Goal: Task Accomplishment & Management: Complete application form

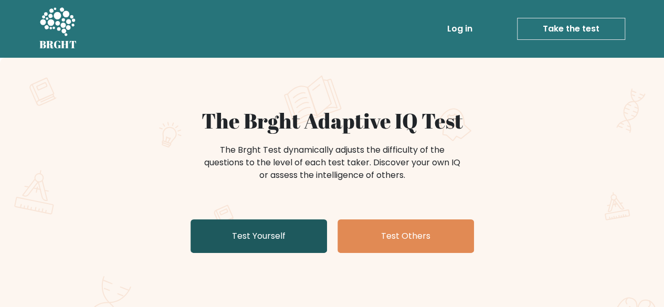
click at [262, 228] on link "Test Yourself" at bounding box center [259, 236] width 136 height 34
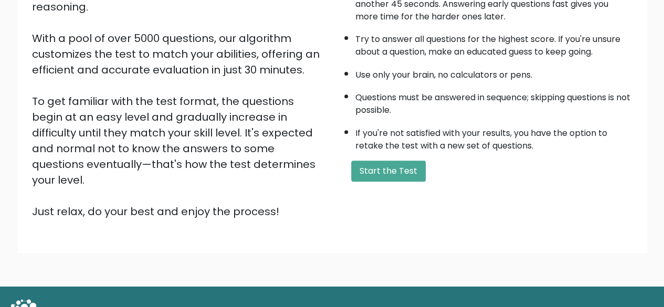
scroll to position [173, 0]
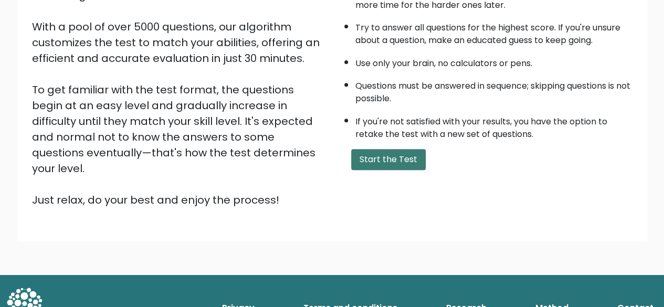
click at [362, 162] on button "Start the Test" at bounding box center [388, 159] width 75 height 21
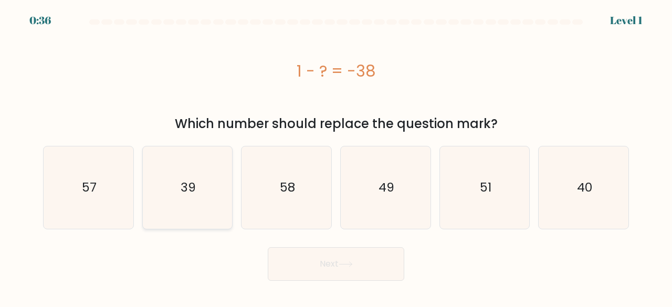
click at [210, 179] on icon "39" at bounding box center [187, 187] width 82 height 82
click at [336, 156] on input "b. 39" at bounding box center [336, 155] width 1 height 3
radio input "true"
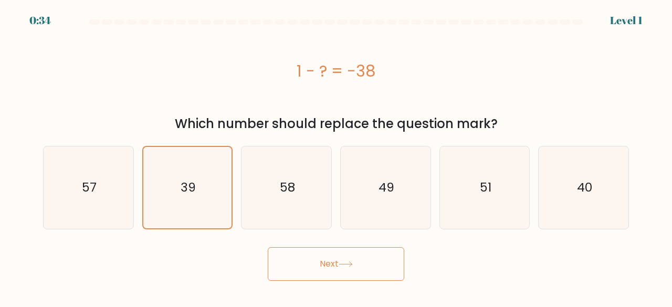
click at [309, 259] on button "Next" at bounding box center [336, 264] width 136 height 34
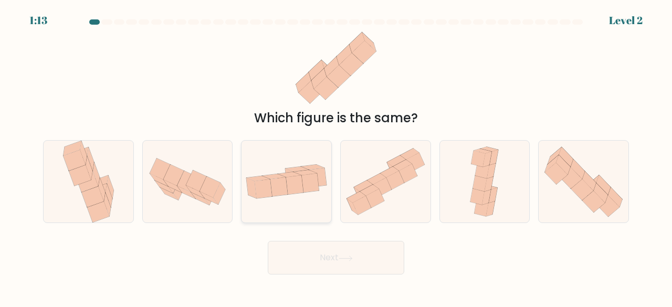
click at [285, 155] on div at bounding box center [286, 181] width 91 height 83
click at [336, 155] on input "c." at bounding box center [336, 155] width 1 height 3
radio input "true"
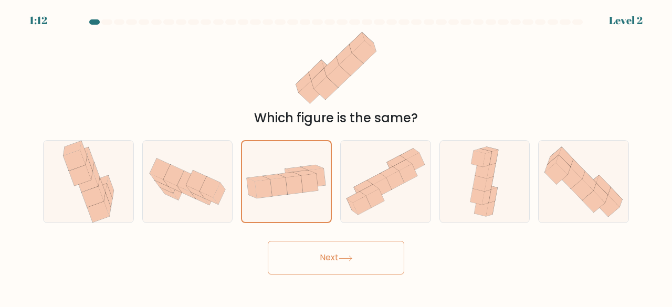
click at [302, 257] on button "Next" at bounding box center [336, 258] width 136 height 34
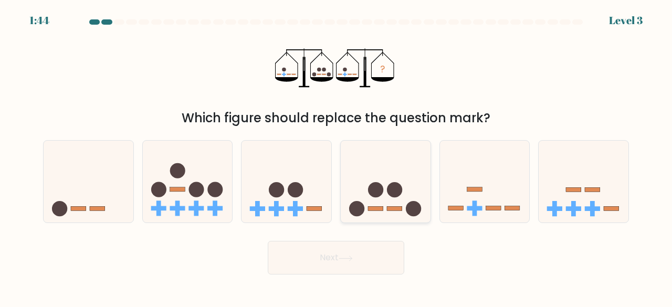
click at [387, 185] on icon at bounding box center [386, 181] width 90 height 74
click at [337, 156] on input "d." at bounding box center [336, 155] width 1 height 3
radio input "true"
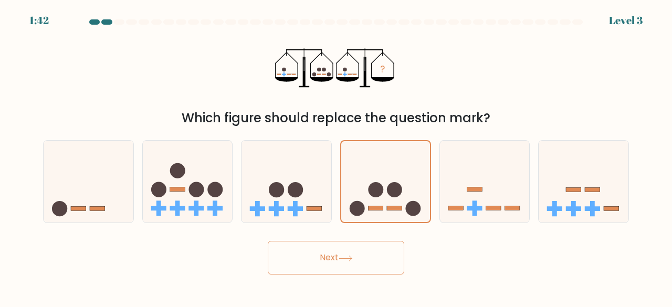
click at [317, 262] on button "Next" at bounding box center [336, 258] width 136 height 34
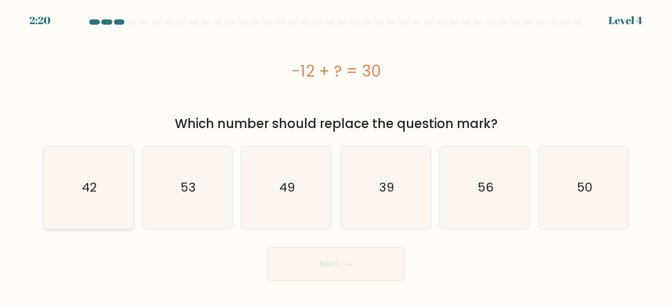
click at [98, 154] on icon "42" at bounding box center [88, 187] width 82 height 82
click at [336, 154] on input "a. 42" at bounding box center [336, 155] width 1 height 3
radio input "true"
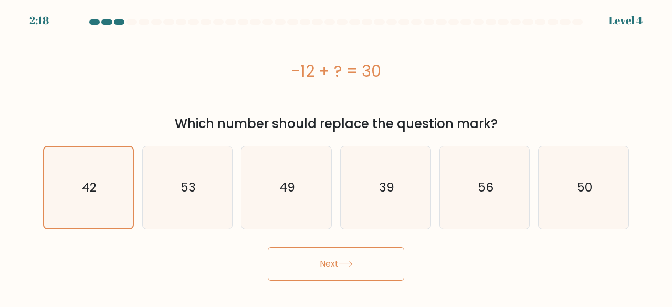
click at [317, 253] on button "Next" at bounding box center [336, 264] width 136 height 34
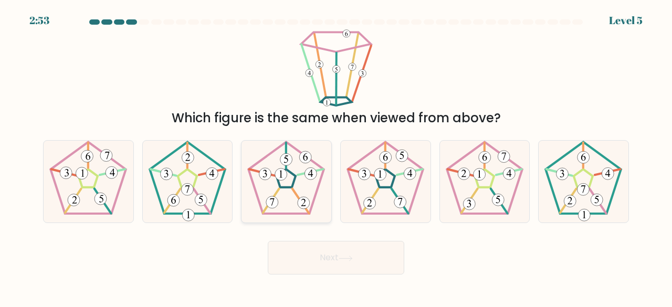
click at [276, 195] on 28 at bounding box center [271, 201] width 16 height 24
click at [336, 156] on input "c." at bounding box center [336, 155] width 1 height 3
radio input "true"
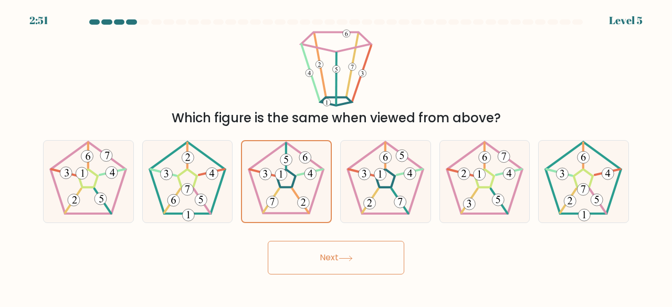
click at [289, 246] on button "Next" at bounding box center [336, 258] width 136 height 34
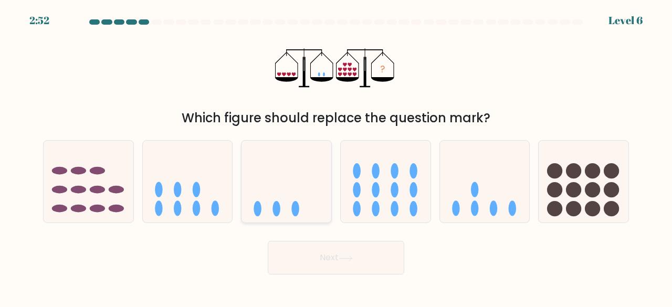
drag, startPoint x: 88, startPoint y: 186, endPoint x: 247, endPoint y: 166, distance: 160.8
click at [247, 166] on div "a. b. c." at bounding box center [336, 178] width 594 height 92
click at [247, 166] on icon at bounding box center [286, 181] width 90 height 74
click at [336, 156] on input "c." at bounding box center [336, 155] width 1 height 3
radio input "true"
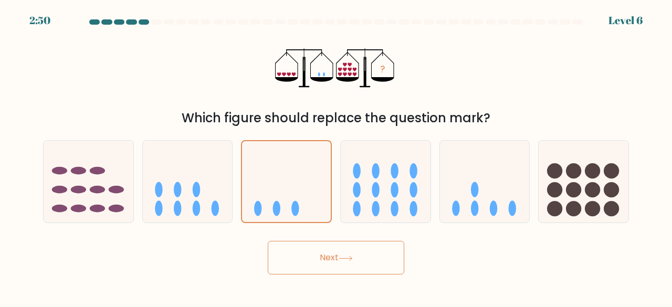
click at [327, 253] on button "Next" at bounding box center [336, 258] width 136 height 34
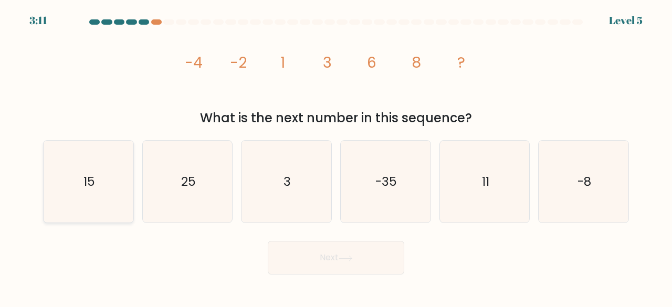
click at [93, 203] on icon "15" at bounding box center [88, 182] width 82 height 82
click at [336, 156] on input "a. 15" at bounding box center [336, 155] width 1 height 3
radio input "true"
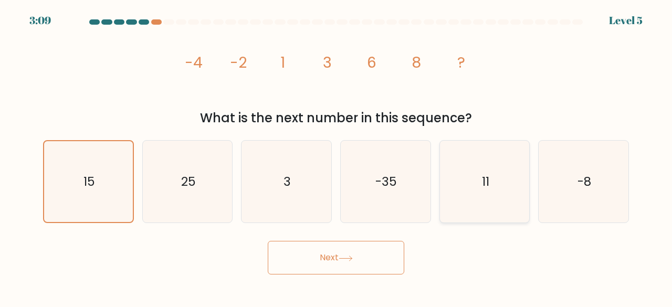
click at [470, 177] on icon "11" at bounding box center [485, 182] width 82 height 82
click at [337, 156] on input "e. 11" at bounding box center [336, 155] width 1 height 3
radio input "true"
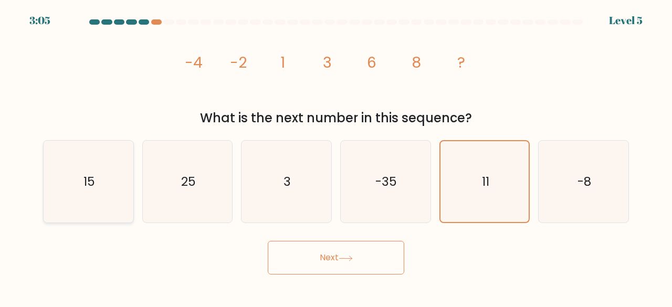
click at [112, 180] on icon "15" at bounding box center [88, 182] width 82 height 82
click at [336, 156] on input "a. 15" at bounding box center [336, 155] width 1 height 3
radio input "true"
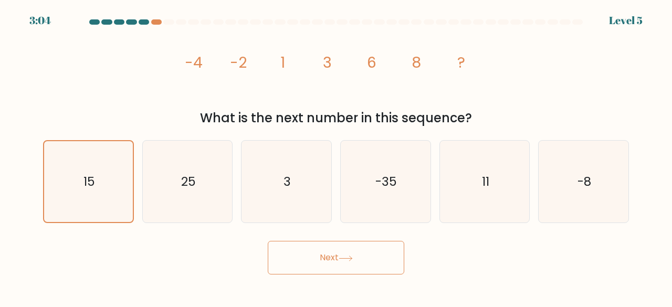
drag, startPoint x: 327, startPoint y: 240, endPoint x: 325, endPoint y: 261, distance: 20.5
click at [325, 261] on div "Next" at bounding box center [336, 255] width 598 height 39
click at [325, 261] on button "Next" at bounding box center [336, 258] width 136 height 34
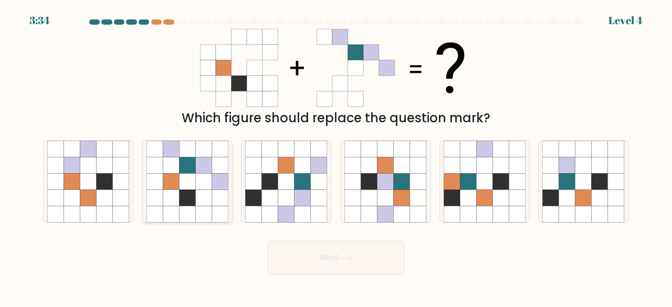
click at [178, 175] on icon at bounding box center [171, 182] width 16 height 16
click at [336, 156] on input "b." at bounding box center [336, 155] width 1 height 3
radio input "true"
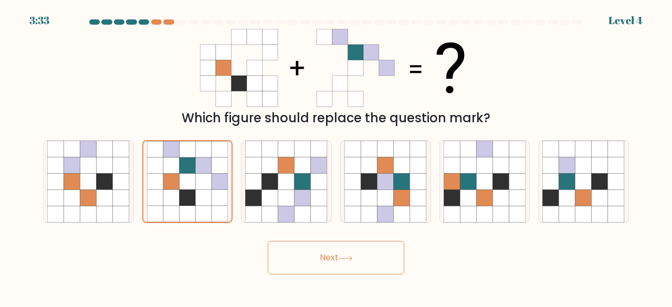
click at [300, 270] on button "Next" at bounding box center [336, 258] width 136 height 34
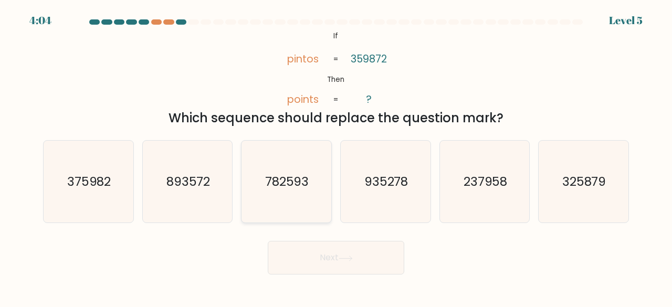
click at [290, 148] on icon "782593" at bounding box center [286, 182] width 82 height 82
click at [336, 154] on input "c. 782593" at bounding box center [336, 155] width 1 height 3
radio input "true"
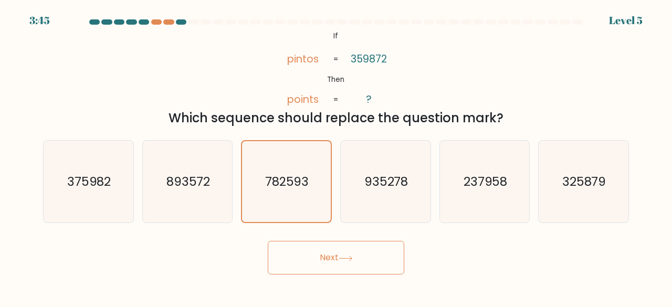
click at [302, 250] on button "Next" at bounding box center [336, 258] width 136 height 34
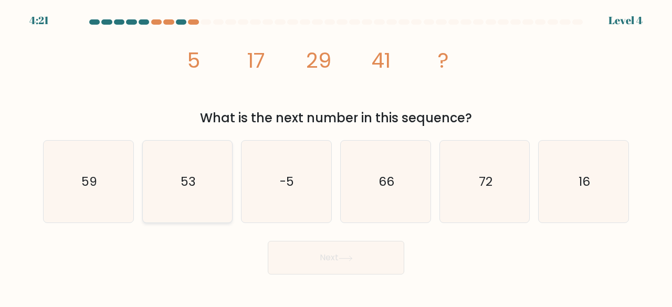
click at [207, 181] on icon "53" at bounding box center [187, 182] width 82 height 82
click at [336, 156] on input "b. 53" at bounding box center [336, 155] width 1 height 3
radio input "true"
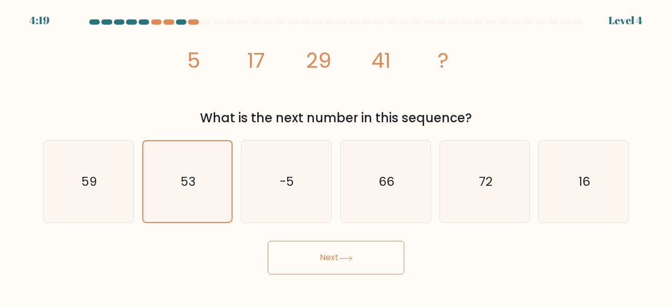
click at [135, 171] on div "a. 59" at bounding box center [88, 181] width 99 height 83
click at [102, 166] on icon "59" at bounding box center [88, 182] width 82 height 82
click at [336, 156] on input "a. 59" at bounding box center [336, 155] width 1 height 3
radio input "true"
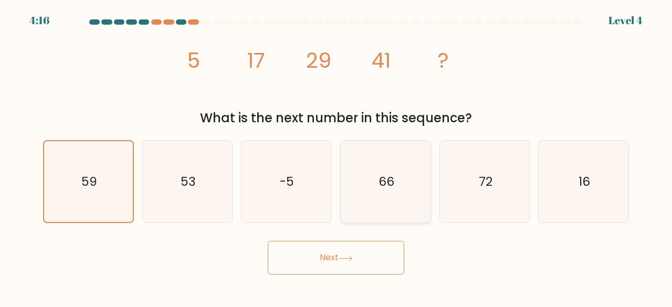
click at [391, 184] on text "66" at bounding box center [387, 181] width 16 height 17
click at [337, 156] on input "d. 66" at bounding box center [336, 155] width 1 height 3
radio input "true"
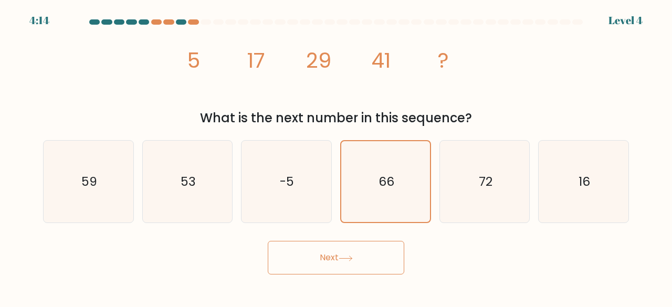
click at [346, 246] on button "Next" at bounding box center [336, 258] width 136 height 34
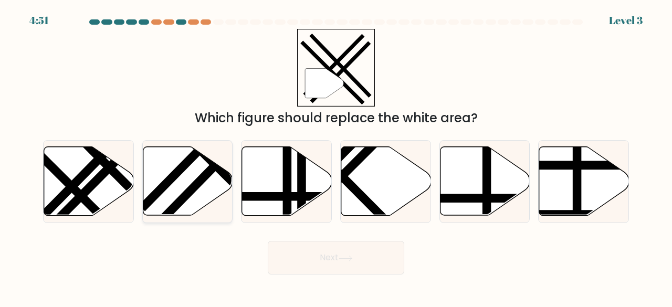
click at [170, 166] on icon at bounding box center [188, 181] width 90 height 69
click at [336, 156] on input "b." at bounding box center [336, 155] width 1 height 3
radio input "true"
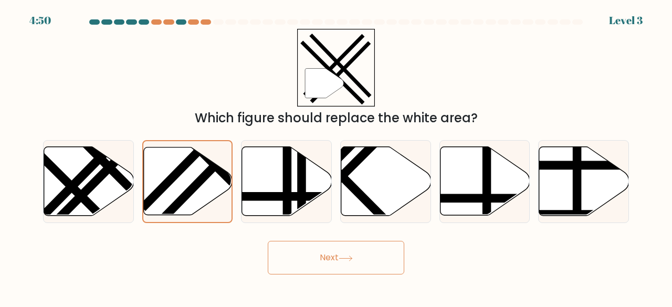
click at [327, 267] on button "Next" at bounding box center [336, 258] width 136 height 34
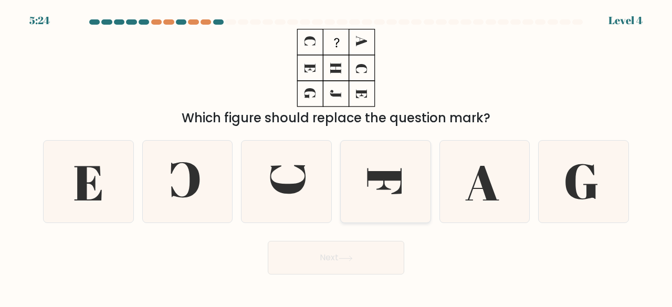
click at [371, 165] on icon at bounding box center [385, 182] width 82 height 82
click at [337, 156] on input "d." at bounding box center [336, 155] width 1 height 3
radio input "true"
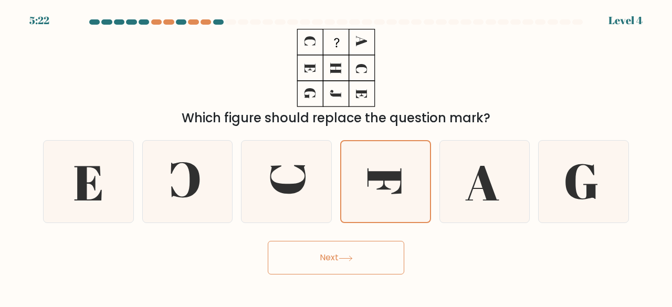
click at [372, 237] on div "Next" at bounding box center [336, 255] width 598 height 39
click at [343, 250] on button "Next" at bounding box center [336, 258] width 136 height 34
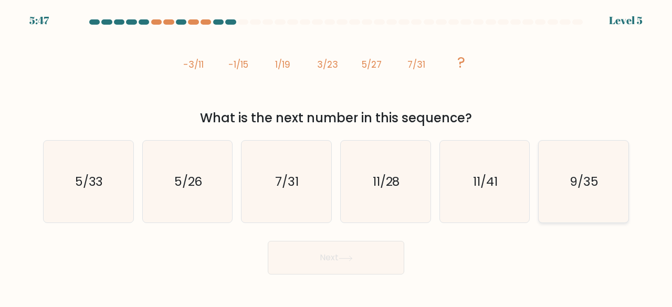
click at [591, 187] on text "9/35" at bounding box center [584, 181] width 29 height 17
click at [337, 156] on input "f. 9/35" at bounding box center [336, 155] width 1 height 3
radio input "true"
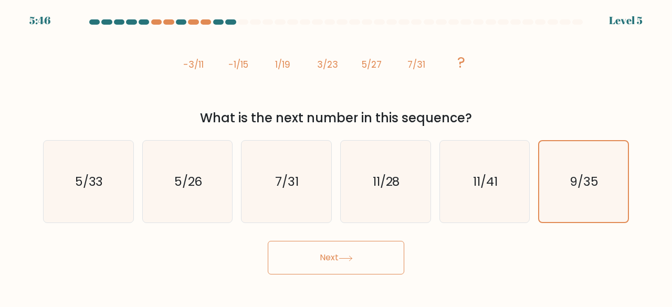
click at [355, 266] on button "Next" at bounding box center [336, 258] width 136 height 34
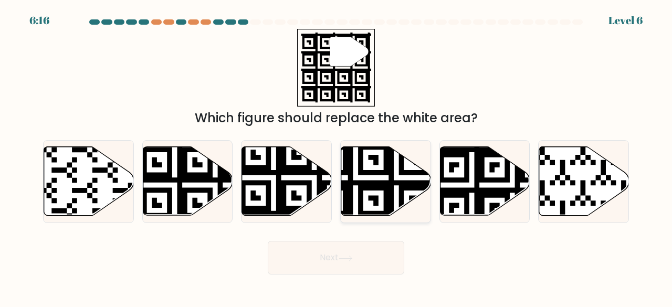
click at [370, 186] on icon at bounding box center [355, 218] width 163 height 163
click at [337, 156] on input "d." at bounding box center [336, 155] width 1 height 3
radio input "true"
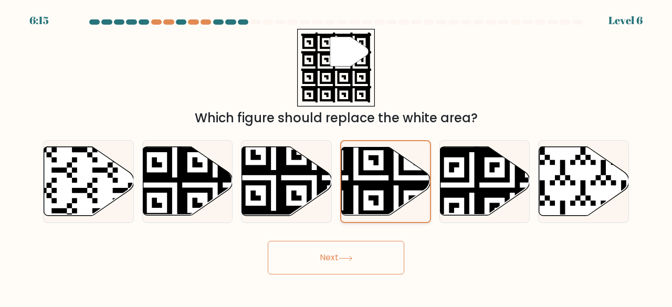
click at [370, 186] on icon at bounding box center [356, 218] width 161 height 161
click at [337, 156] on input "d." at bounding box center [336, 155] width 1 height 3
click at [358, 245] on button "Next" at bounding box center [336, 258] width 136 height 34
click at [348, 258] on icon at bounding box center [345, 258] width 13 height 5
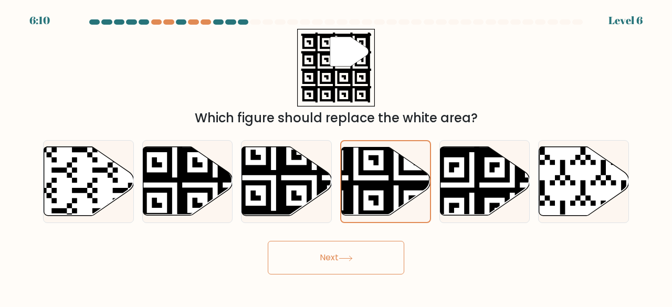
click at [343, 255] on button "Next" at bounding box center [336, 258] width 136 height 34
click at [402, 160] on icon at bounding box center [356, 218] width 161 height 161
click at [337, 156] on input "d." at bounding box center [336, 155] width 1 height 3
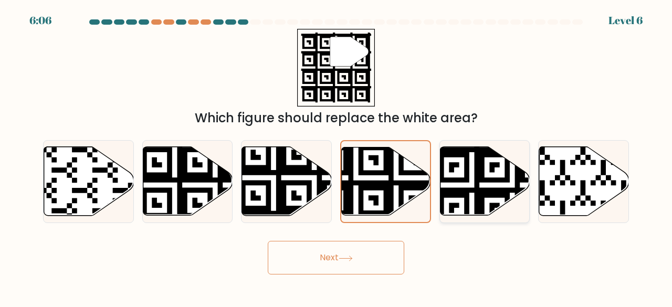
click at [472, 203] on icon at bounding box center [485, 181] width 90 height 69
click at [337, 156] on input "e." at bounding box center [336, 155] width 1 height 3
radio input "true"
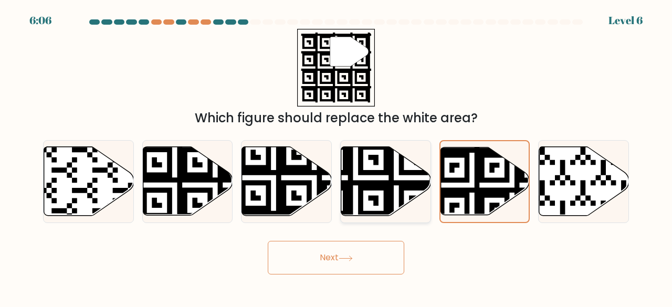
click at [393, 212] on icon at bounding box center [355, 218] width 163 height 163
click at [337, 156] on input "d." at bounding box center [336, 155] width 1 height 3
radio input "true"
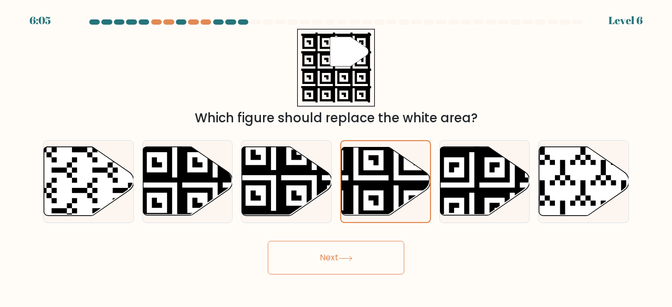
click at [382, 265] on button "Next" at bounding box center [336, 258] width 136 height 34
click at [315, 265] on button "Next" at bounding box center [336, 258] width 136 height 34
drag, startPoint x: 330, startPoint y: 245, endPoint x: 327, endPoint y: 250, distance: 6.0
click at [327, 250] on button "Next" at bounding box center [336, 258] width 136 height 34
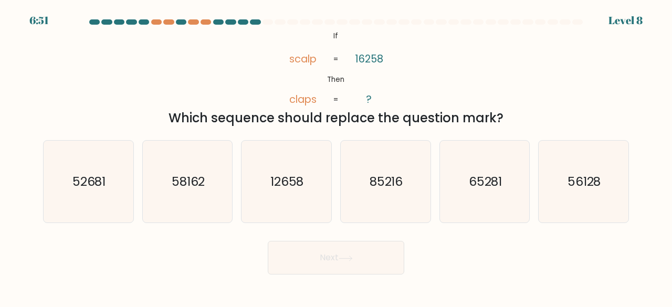
click at [327, 250] on button "Next" at bounding box center [336, 258] width 136 height 34
click at [433, 247] on div "Next" at bounding box center [336, 255] width 598 height 39
click at [377, 198] on icon "85216" at bounding box center [385, 182] width 82 height 82
click at [337, 156] on input "d. 85216" at bounding box center [336, 155] width 1 height 3
radio input "true"
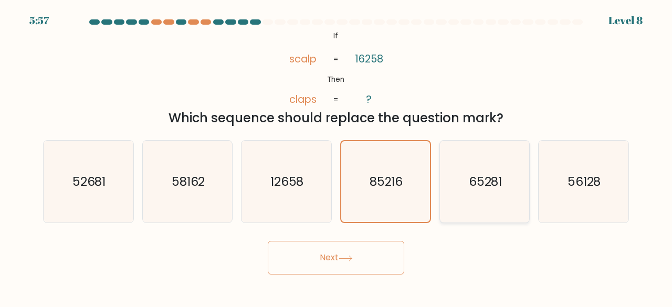
click at [492, 174] on text "65281" at bounding box center [486, 181] width 34 height 17
click at [337, 156] on input "e. 65281" at bounding box center [336, 155] width 1 height 3
radio input "true"
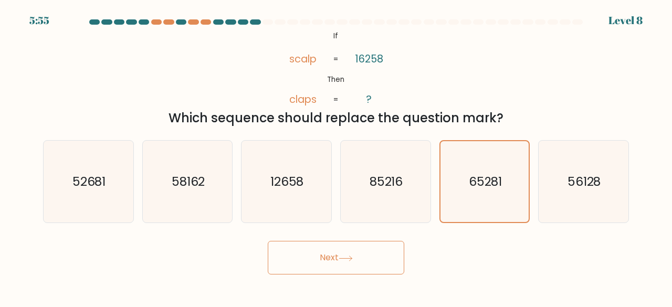
click at [310, 257] on button "Next" at bounding box center [336, 258] width 136 height 34
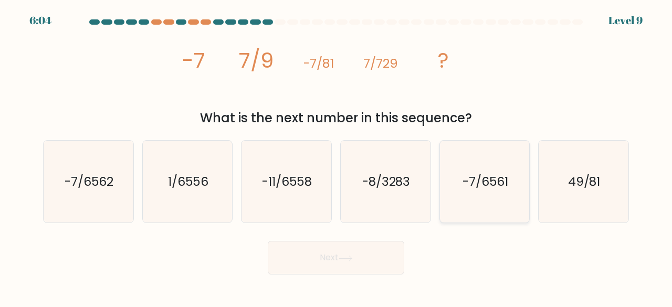
click at [504, 177] on text "-7/6561" at bounding box center [486, 181] width 46 height 17
click at [337, 156] on input "e. -7/6561" at bounding box center [336, 155] width 1 height 3
radio input "true"
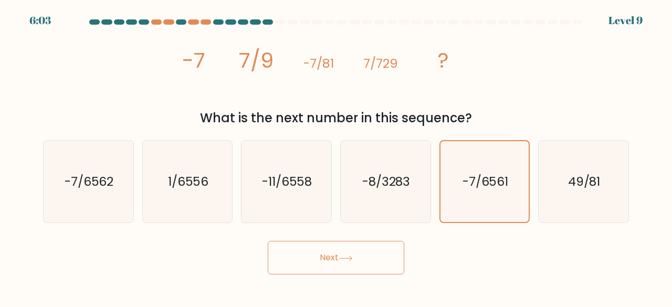
click at [349, 276] on body "6:03 Level 9" at bounding box center [336, 153] width 672 height 307
click at [337, 265] on button "Next" at bounding box center [336, 258] width 136 height 34
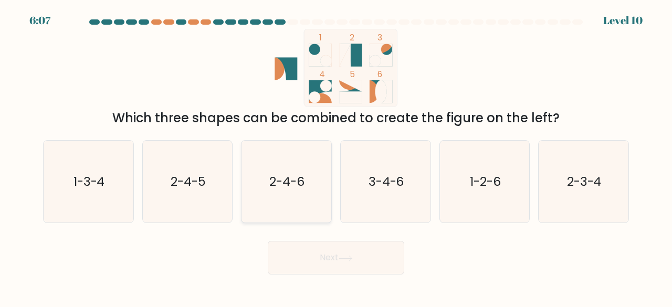
click at [297, 162] on icon "2-4-6" at bounding box center [286, 182] width 82 height 82
click at [336, 156] on input "c. 2-4-6" at bounding box center [336, 155] width 1 height 3
radio input "true"
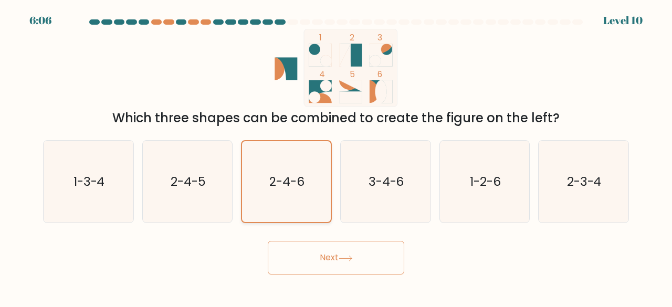
click at [297, 162] on icon "2-4-6" at bounding box center [286, 181] width 81 height 81
click at [336, 156] on input "c. 2-4-6" at bounding box center [336, 155] width 1 height 3
click at [197, 159] on icon "2-4-5" at bounding box center [187, 182] width 82 height 82
click at [336, 156] on input "b. 2-4-5" at bounding box center [336, 155] width 1 height 3
radio input "true"
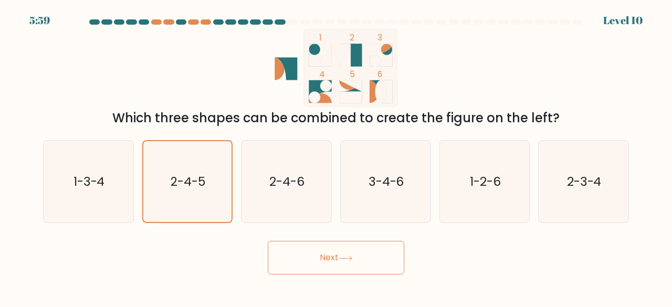
click at [324, 272] on button "Next" at bounding box center [336, 258] width 136 height 34
click at [332, 255] on button "Next" at bounding box center [336, 258] width 136 height 34
click at [350, 259] on icon at bounding box center [346, 259] width 14 height 6
click at [180, 155] on icon "2-4-5" at bounding box center [187, 181] width 81 height 81
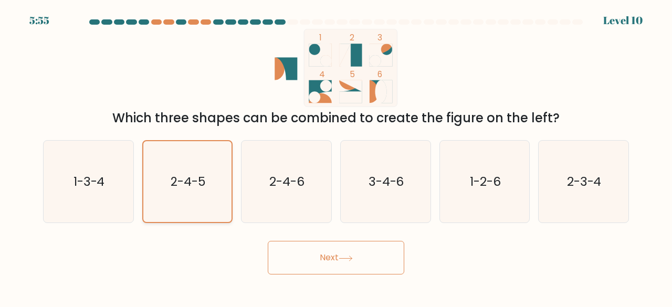
click at [336, 155] on input "b. 2-4-5" at bounding box center [336, 155] width 1 height 3
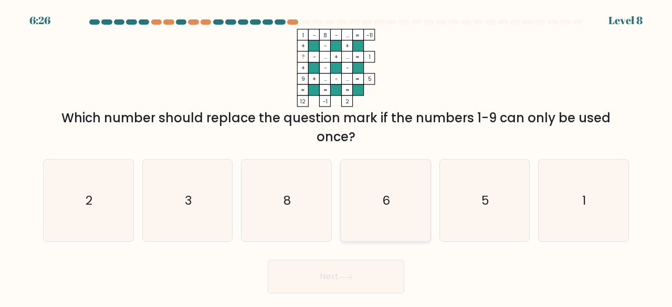
click at [413, 175] on icon "6" at bounding box center [385, 201] width 82 height 82
click at [337, 156] on input "d. 6" at bounding box center [336, 155] width 1 height 3
radio input "true"
click at [334, 289] on button "Next" at bounding box center [336, 277] width 136 height 34
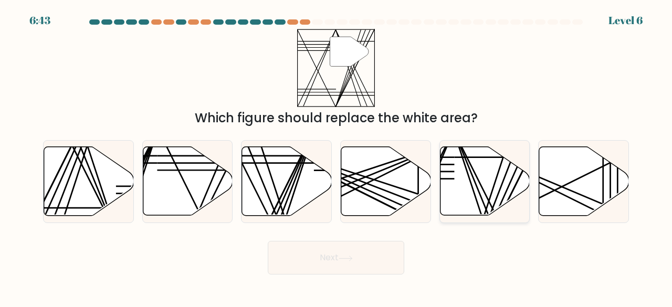
click at [461, 181] on icon at bounding box center [485, 181] width 90 height 69
click at [337, 156] on input "e." at bounding box center [336, 155] width 1 height 3
radio input "true"
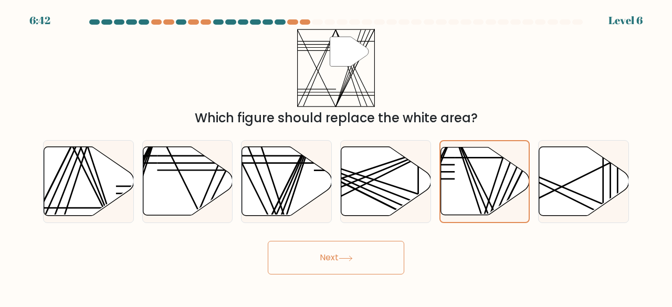
click at [349, 258] on icon at bounding box center [345, 258] width 13 height 5
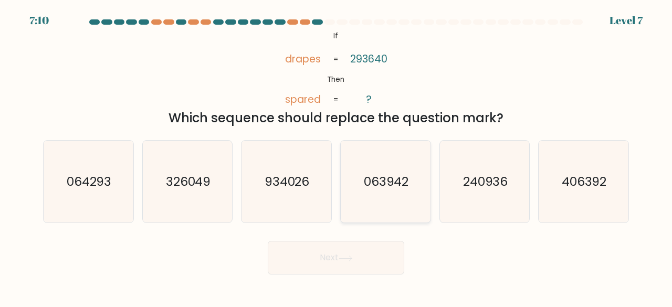
click at [363, 166] on icon "063942" at bounding box center [385, 182] width 82 height 82
click at [337, 156] on input "d. 063942" at bounding box center [336, 155] width 1 height 3
radio input "true"
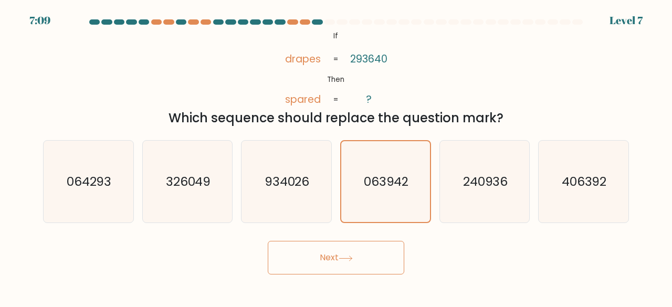
click at [353, 268] on button "Next" at bounding box center [336, 258] width 136 height 34
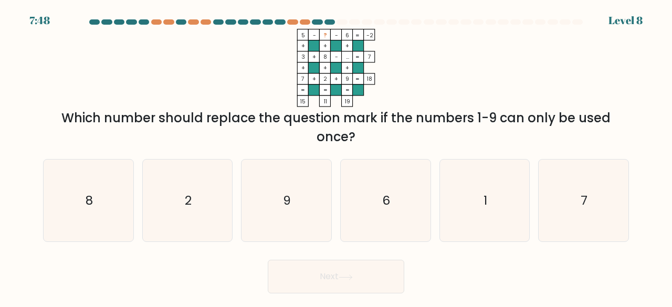
click at [406, 109] on div "Which number should replace the question mark if the numbers 1-9 can only be us…" at bounding box center [335, 128] width 573 height 38
click at [468, 201] on icon "1" at bounding box center [485, 201] width 82 height 82
click at [337, 156] on input "e. 1" at bounding box center [336, 155] width 1 height 3
radio input "true"
click at [360, 283] on button "Next" at bounding box center [336, 277] width 136 height 34
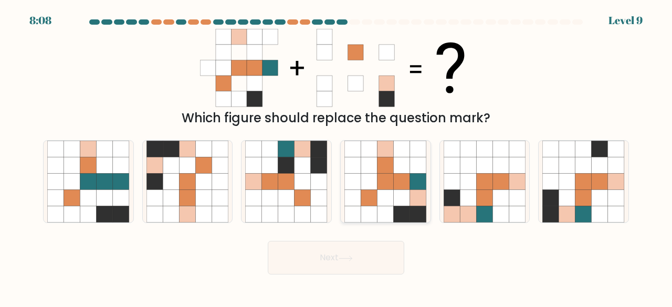
click at [376, 192] on icon at bounding box center [369, 198] width 16 height 16
click at [337, 156] on input "d." at bounding box center [336, 155] width 1 height 3
radio input "true"
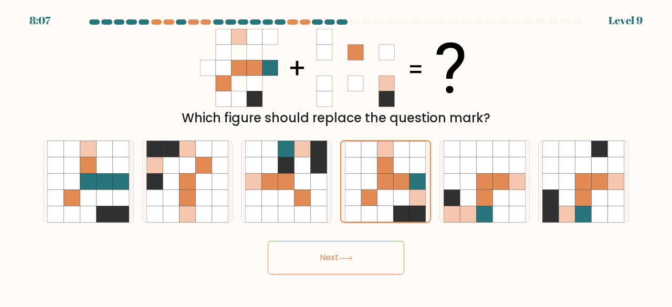
click at [351, 270] on button "Next" at bounding box center [336, 258] width 136 height 34
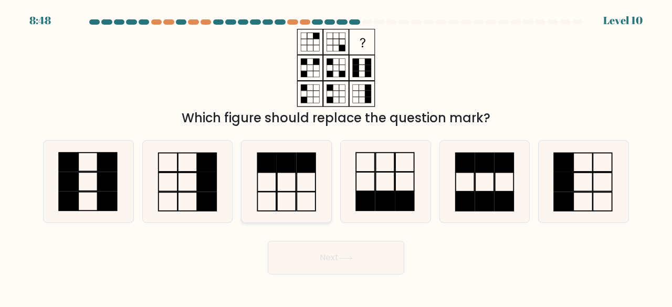
click at [281, 178] on icon at bounding box center [286, 182] width 82 height 82
click at [336, 156] on input "c." at bounding box center [336, 155] width 1 height 3
radio input "true"
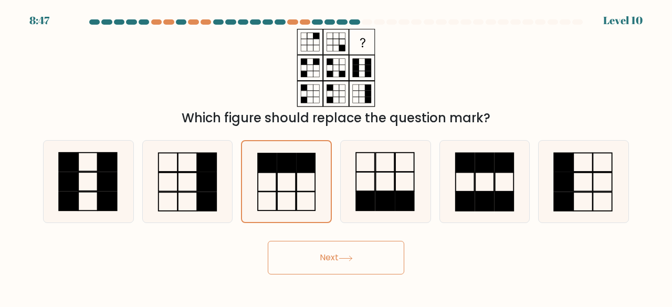
click at [303, 248] on button "Next" at bounding box center [336, 258] width 136 height 34
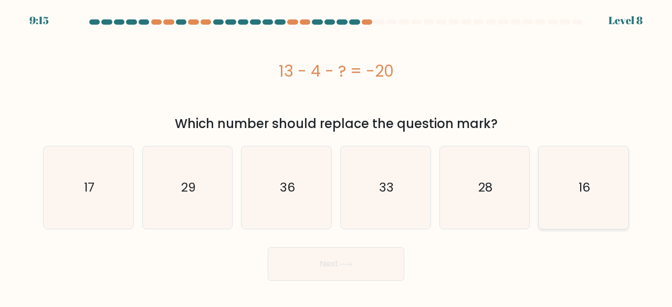
click at [572, 182] on icon "16" at bounding box center [583, 187] width 82 height 82
click at [337, 156] on input "f. 16" at bounding box center [336, 155] width 1 height 3
radio input "true"
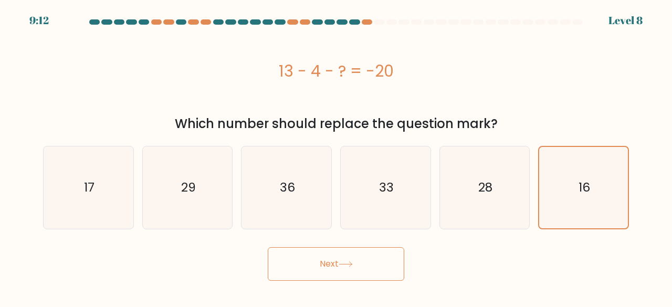
click at [362, 263] on button "Next" at bounding box center [336, 264] width 136 height 34
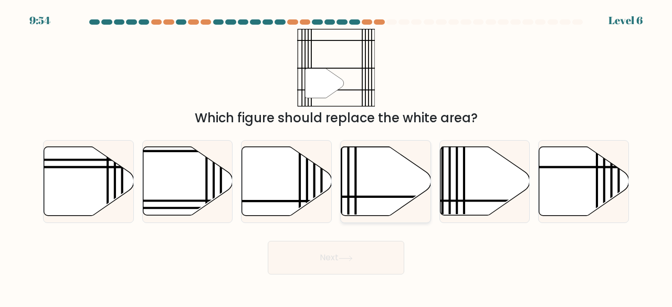
click at [379, 172] on icon at bounding box center [386, 181] width 90 height 69
click at [337, 156] on input "d." at bounding box center [336, 155] width 1 height 3
radio input "true"
click at [352, 255] on button "Next" at bounding box center [336, 258] width 136 height 34
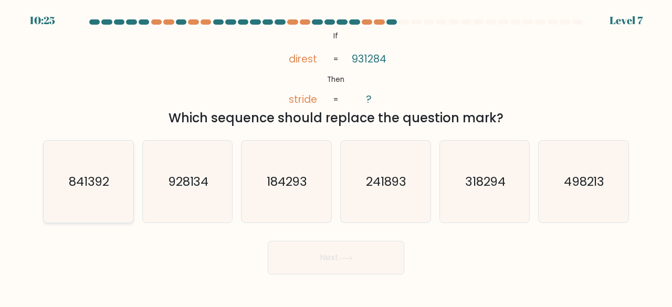
click at [81, 154] on icon "841392" at bounding box center [88, 182] width 82 height 82
click at [336, 154] on input "a. 841392" at bounding box center [336, 155] width 1 height 3
radio input "true"
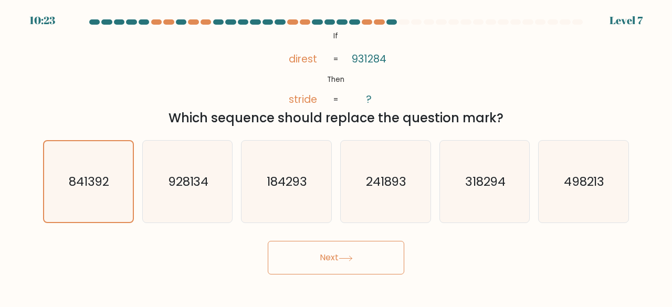
click at [286, 265] on button "Next" at bounding box center [336, 258] width 136 height 34
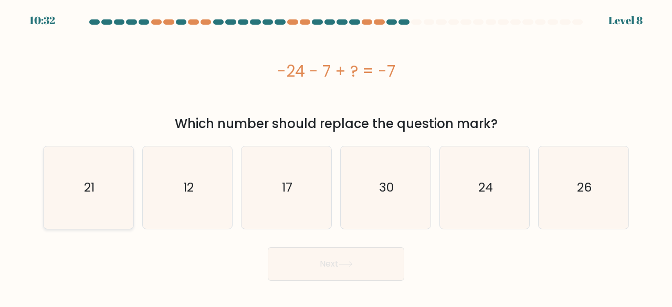
click at [104, 173] on icon "21" at bounding box center [88, 187] width 82 height 82
click at [336, 156] on input "a. 21" at bounding box center [336, 155] width 1 height 3
radio input "true"
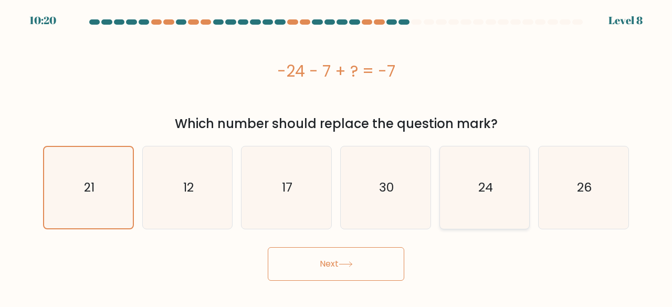
click at [446, 193] on icon "24" at bounding box center [485, 187] width 82 height 82
click at [337, 156] on input "e. 24" at bounding box center [336, 155] width 1 height 3
radio input "true"
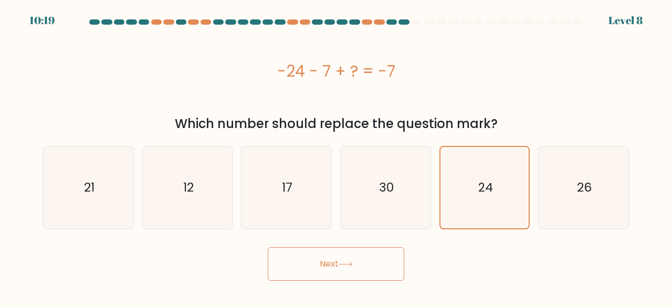
click at [346, 253] on button "Next" at bounding box center [336, 264] width 136 height 34
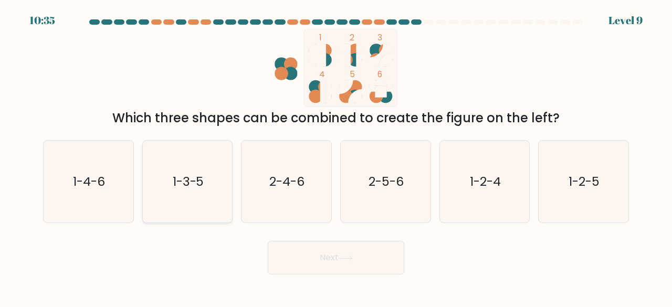
click at [213, 171] on icon "1-3-5" at bounding box center [187, 182] width 82 height 82
click at [336, 156] on input "b. 1-3-5" at bounding box center [336, 155] width 1 height 3
radio input "true"
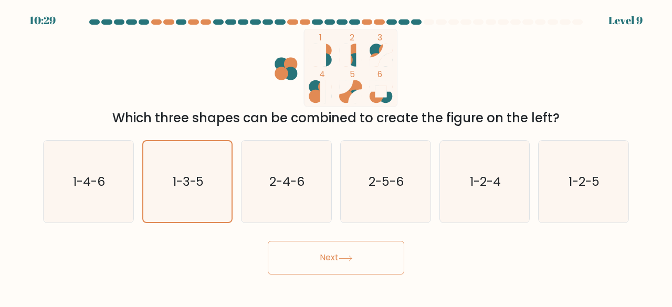
click at [297, 256] on button "Next" at bounding box center [336, 258] width 136 height 34
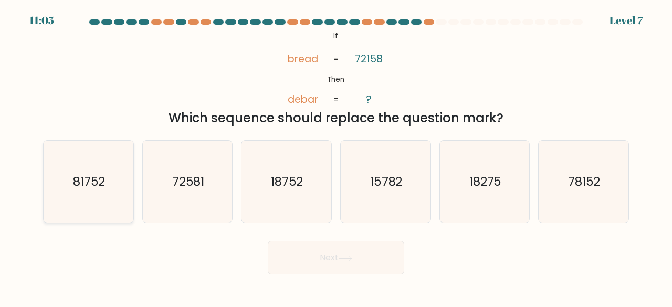
click at [52, 171] on icon "81752" at bounding box center [88, 182] width 82 height 82
click at [336, 156] on input "a. 81752" at bounding box center [336, 155] width 1 height 3
radio input "true"
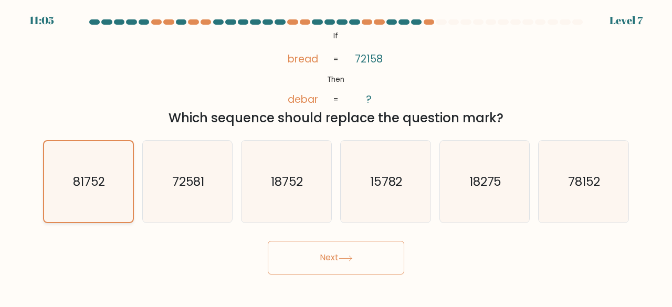
click at [97, 173] on text "81752" at bounding box center [89, 181] width 33 height 17
click at [336, 156] on input "a. 81752" at bounding box center [336, 155] width 1 height 3
click at [287, 274] on button "Next" at bounding box center [336, 258] width 136 height 34
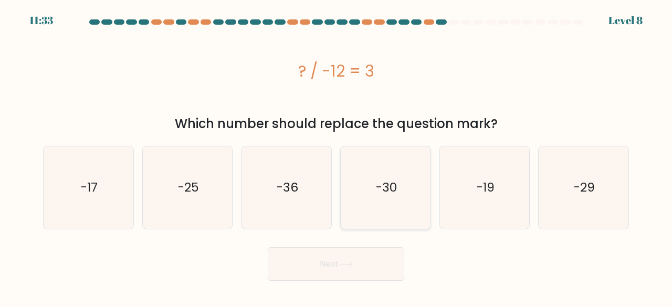
click at [373, 159] on icon "-30" at bounding box center [385, 187] width 82 height 82
click at [337, 156] on input "d. -30" at bounding box center [336, 155] width 1 height 3
radio input "true"
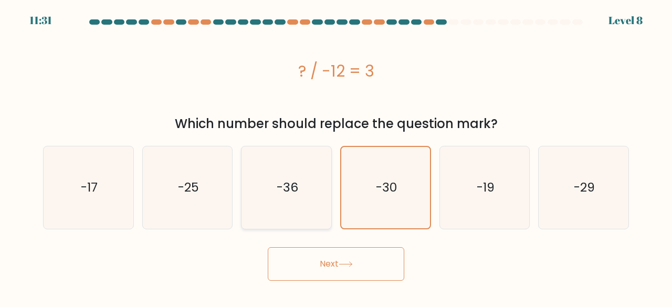
click at [310, 206] on icon "-36" at bounding box center [286, 187] width 82 height 82
click at [336, 156] on input "c. -36" at bounding box center [336, 155] width 1 height 3
radio input "true"
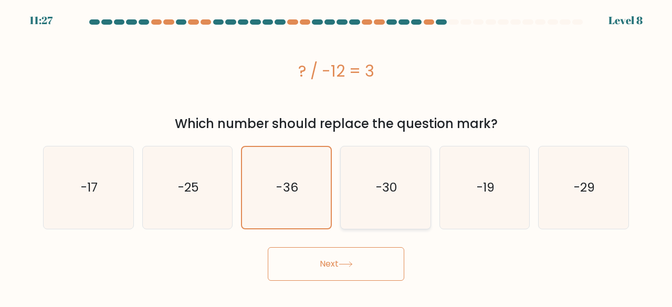
click at [393, 192] on text "-30" at bounding box center [386, 187] width 21 height 17
click at [337, 156] on input "d. -30" at bounding box center [336, 155] width 1 height 3
radio input "true"
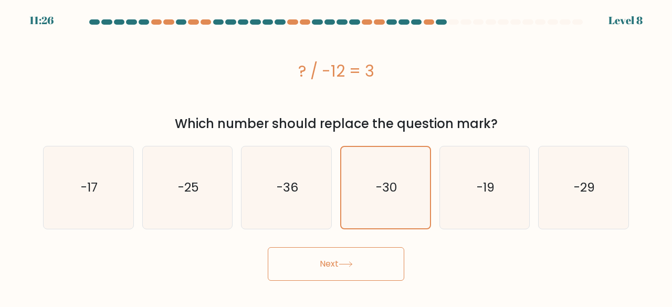
click at [331, 260] on button "Next" at bounding box center [336, 264] width 136 height 34
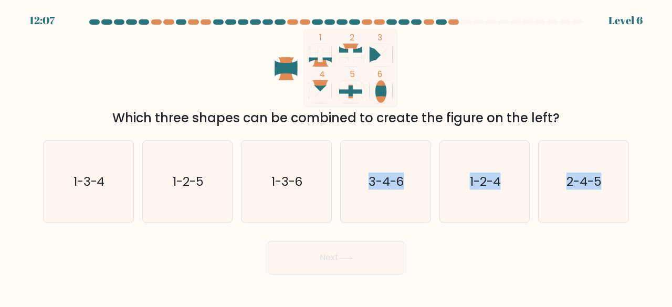
drag, startPoint x: 364, startPoint y: 170, endPoint x: 356, endPoint y: 257, distance: 87.0
click at [356, 257] on form at bounding box center [336, 146] width 672 height 255
click at [407, 165] on icon "3-4-6" at bounding box center [385, 182] width 82 height 82
click at [337, 156] on input "d. 3-4-6" at bounding box center [336, 155] width 1 height 3
radio input "true"
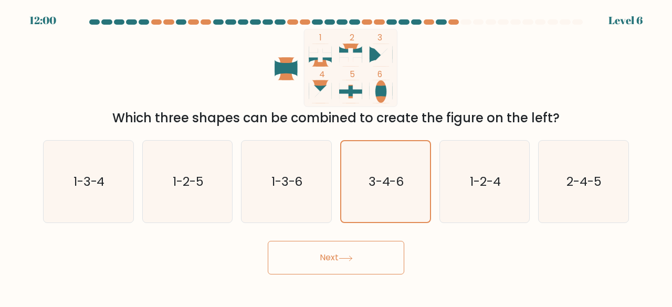
click at [332, 264] on button "Next" at bounding box center [336, 258] width 136 height 34
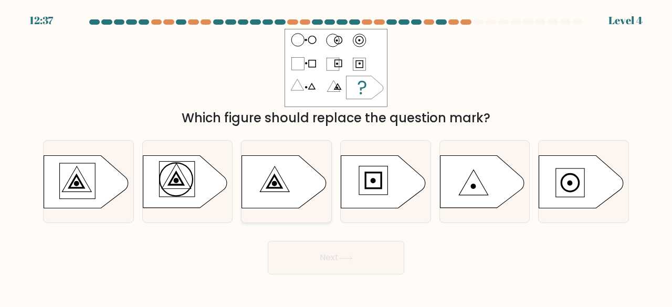
click at [267, 182] on icon at bounding box center [284, 181] width 84 height 52
click at [336, 156] on input "c." at bounding box center [336, 155] width 1 height 3
radio input "true"
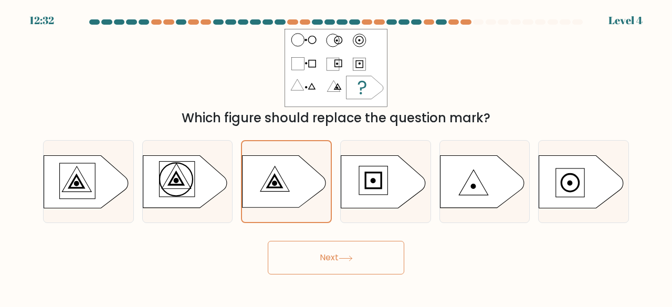
click at [304, 258] on button "Next" at bounding box center [336, 258] width 136 height 34
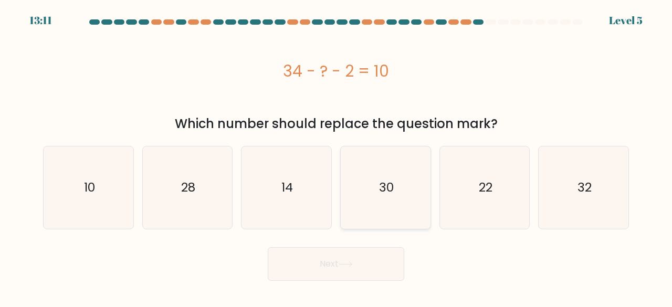
click at [354, 161] on icon "30" at bounding box center [385, 187] width 82 height 82
click at [337, 156] on input "d. 30" at bounding box center [336, 155] width 1 height 3
radio input "true"
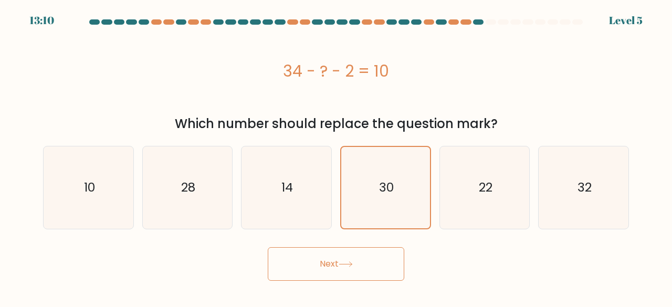
click at [344, 250] on button "Next" at bounding box center [336, 264] width 136 height 34
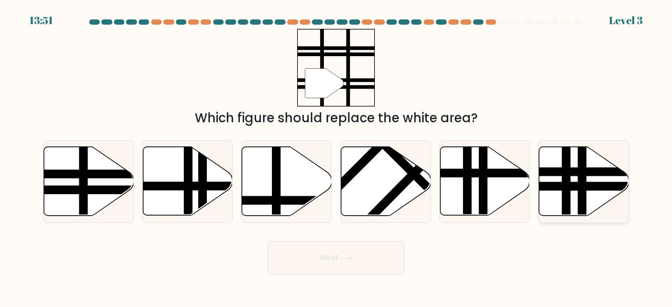
click at [606, 179] on icon at bounding box center [584, 181] width 90 height 69
click at [337, 156] on input "f." at bounding box center [336, 155] width 1 height 3
radio input "true"
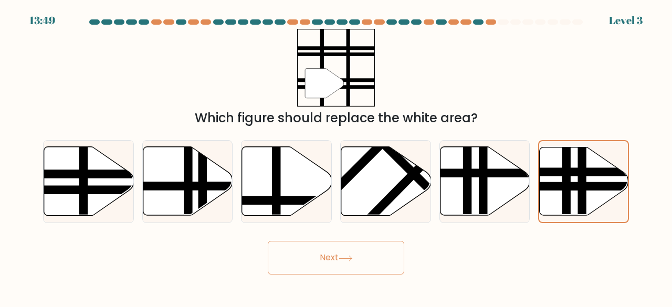
click at [39, 153] on div "a." at bounding box center [88, 181] width 99 height 83
click at [80, 174] on line at bounding box center [116, 174] width 181 height 0
click at [336, 156] on input "a." at bounding box center [336, 155] width 1 height 3
radio input "true"
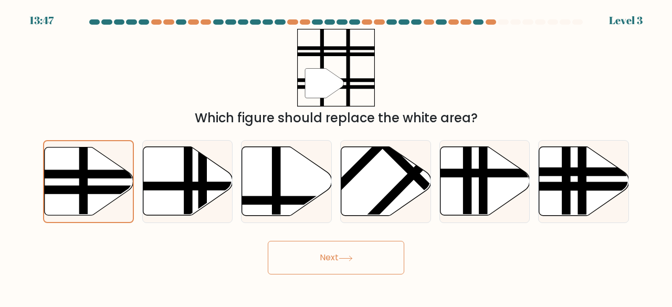
click at [340, 245] on button "Next" at bounding box center [336, 258] width 136 height 34
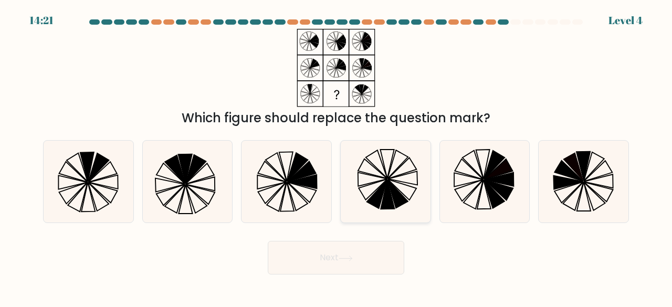
click at [362, 198] on icon at bounding box center [385, 182] width 82 height 82
click at [337, 156] on input "d." at bounding box center [336, 155] width 1 height 3
radio input "true"
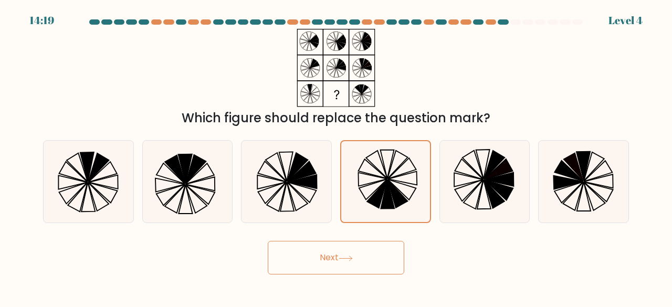
click at [352, 253] on button "Next" at bounding box center [336, 258] width 136 height 34
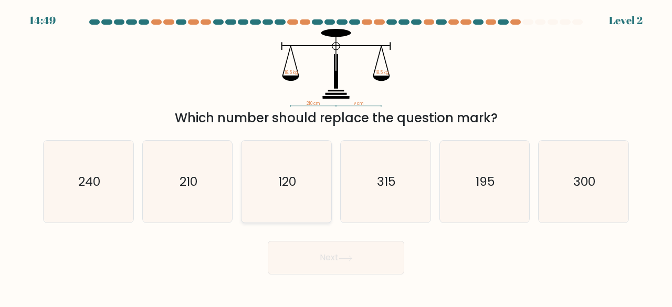
click at [302, 155] on icon "120" at bounding box center [286, 182] width 82 height 82
click at [336, 155] on input "c. 120" at bounding box center [336, 155] width 1 height 3
radio input "true"
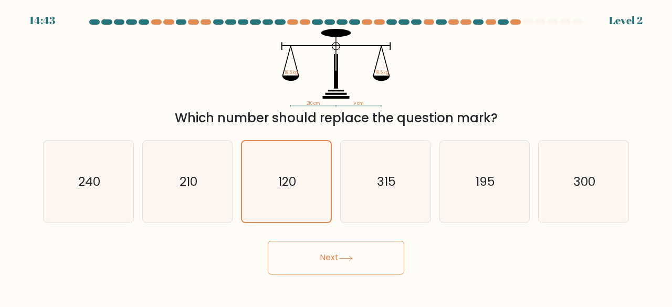
click at [234, 169] on div "b. 210" at bounding box center [187, 181] width 99 height 83
click at [195, 185] on text "210" at bounding box center [189, 181] width 18 height 17
click at [336, 156] on input "b. 210" at bounding box center [336, 155] width 1 height 3
radio input "true"
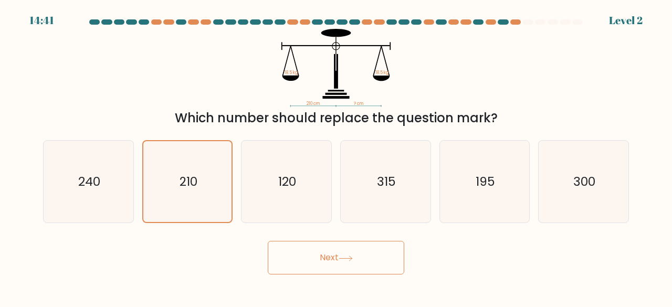
click at [312, 255] on button "Next" at bounding box center [336, 258] width 136 height 34
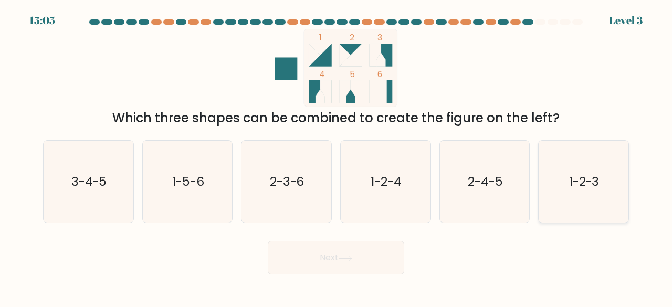
click at [569, 170] on icon "1-2-3" at bounding box center [583, 182] width 82 height 82
click at [337, 156] on input "f. 1-2-3" at bounding box center [336, 155] width 1 height 3
radio input "true"
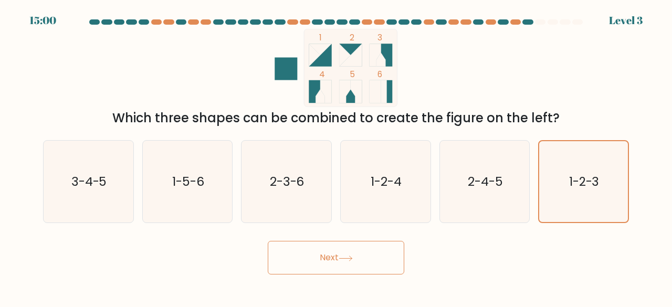
click at [348, 258] on icon at bounding box center [345, 258] width 13 height 5
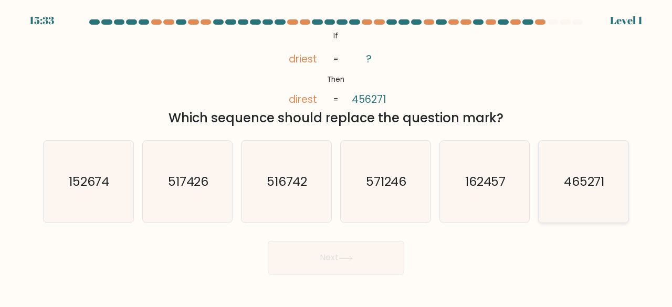
click at [552, 172] on icon "465271" at bounding box center [583, 182] width 82 height 82
click at [337, 156] on input "f. 465271" at bounding box center [336, 155] width 1 height 3
radio input "true"
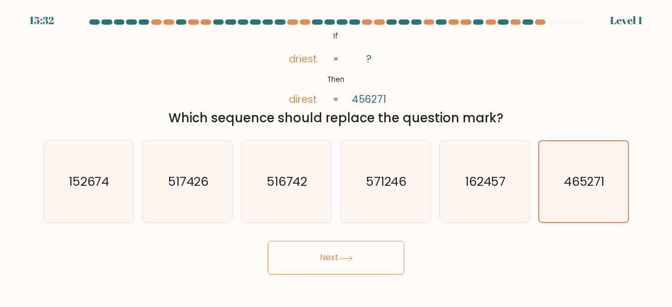
click at [392, 264] on button "Next" at bounding box center [336, 258] width 136 height 34
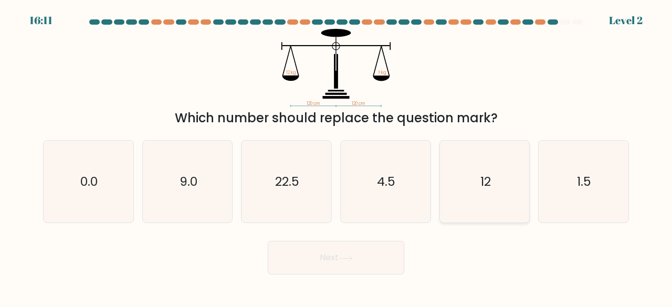
click at [469, 186] on icon "12" at bounding box center [485, 182] width 82 height 82
click at [337, 156] on input "e. 12" at bounding box center [336, 155] width 1 height 3
radio input "true"
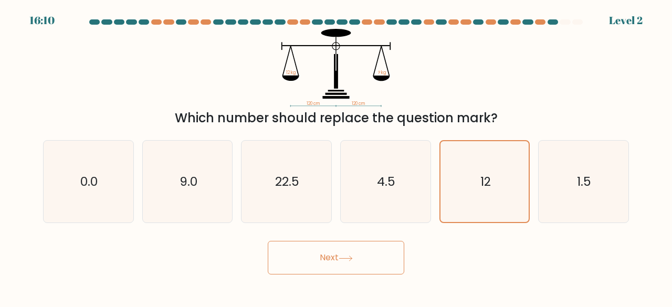
click at [329, 275] on body "16:10 Level 2" at bounding box center [336, 153] width 672 height 307
click at [335, 268] on button "Next" at bounding box center [336, 258] width 136 height 34
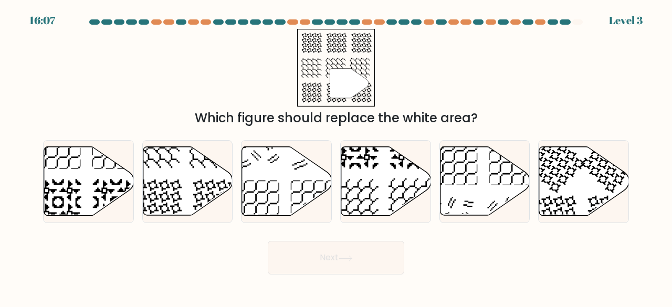
click at [340, 257] on button "Next" at bounding box center [336, 258] width 136 height 34
click at [170, 178] on icon at bounding box center [188, 181] width 90 height 69
click at [336, 156] on input "b." at bounding box center [336, 155] width 1 height 3
radio input "true"
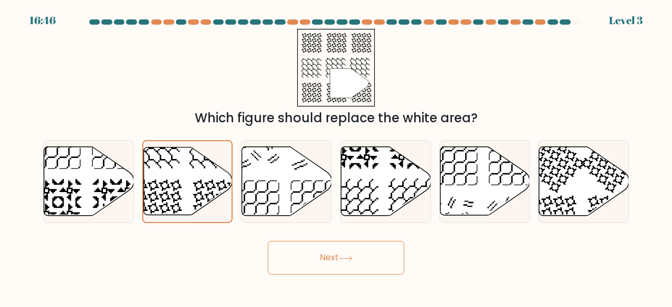
click at [319, 250] on button "Next" at bounding box center [336, 258] width 136 height 34
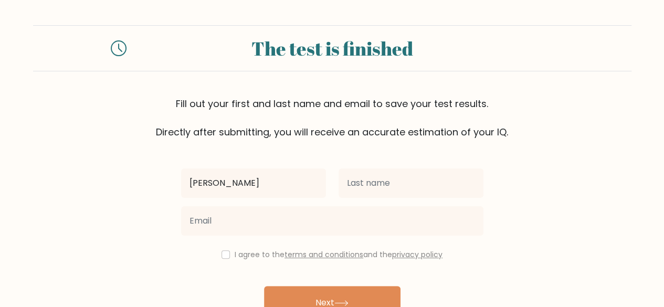
type input "Sarah"
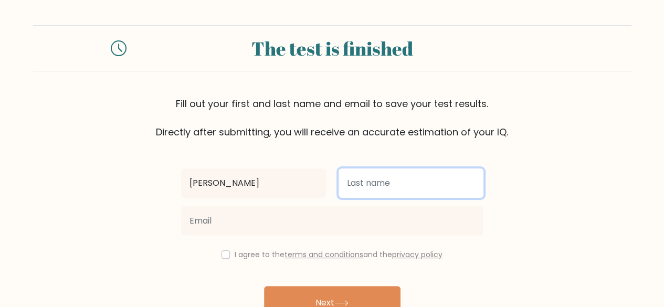
click at [379, 197] on input "text" at bounding box center [411, 183] width 145 height 29
type input "[DEMOGRAPHIC_DATA]"
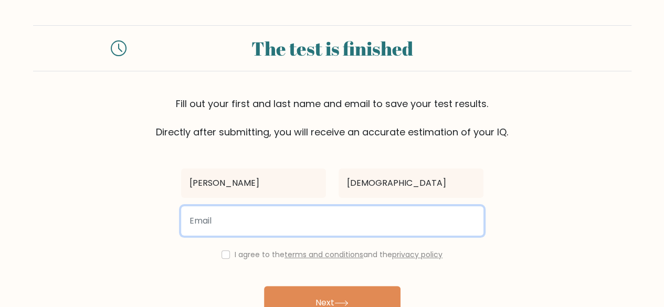
click at [383, 230] on input "email" at bounding box center [332, 220] width 302 height 29
type input "arabissarah69@gmail.com"
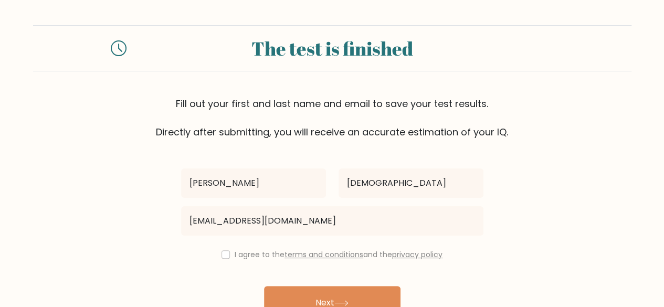
click at [223, 259] on div "I agree to the terms and conditions and the privacy policy" at bounding box center [332, 254] width 315 height 13
click at [224, 254] on input "checkbox" at bounding box center [226, 254] width 8 height 8
checkbox input "true"
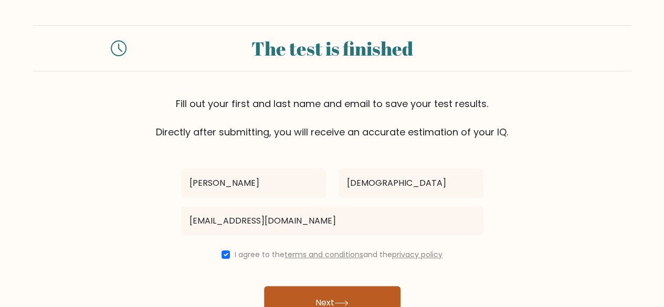
click at [288, 291] on button "Next" at bounding box center [332, 303] width 136 height 34
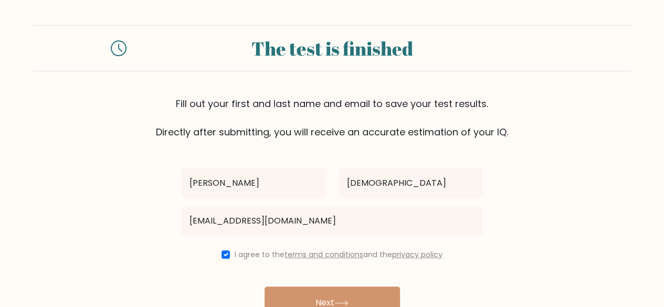
scroll to position [60, 0]
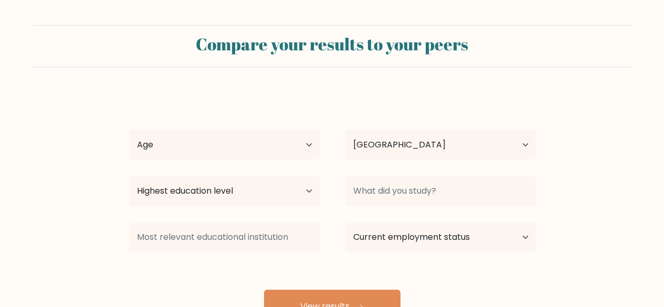
select select "PH"
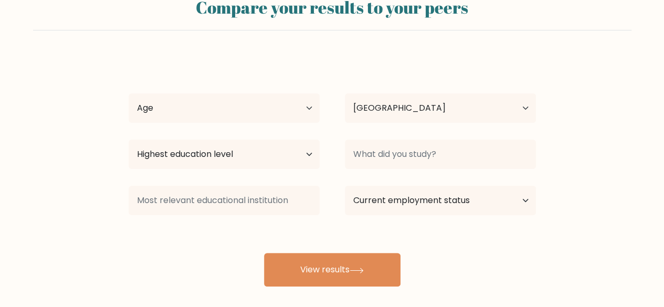
scroll to position [39, 0]
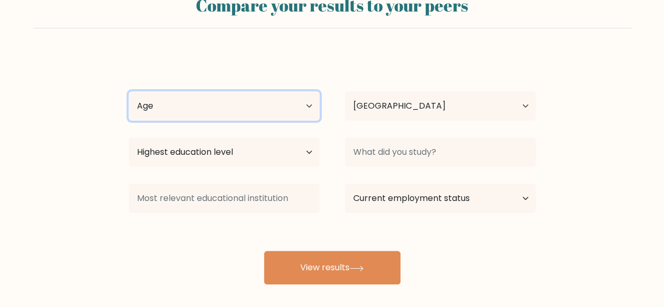
click at [296, 109] on select "Age Under [DEMOGRAPHIC_DATA] [DEMOGRAPHIC_DATA] [DEMOGRAPHIC_DATA] [DEMOGRAPHIC…" at bounding box center [224, 105] width 191 height 29
select select "18_24"
click at [129, 91] on select "Age Under [DEMOGRAPHIC_DATA] [DEMOGRAPHIC_DATA] [DEMOGRAPHIC_DATA] [DEMOGRAPHIC…" at bounding box center [224, 105] width 191 height 29
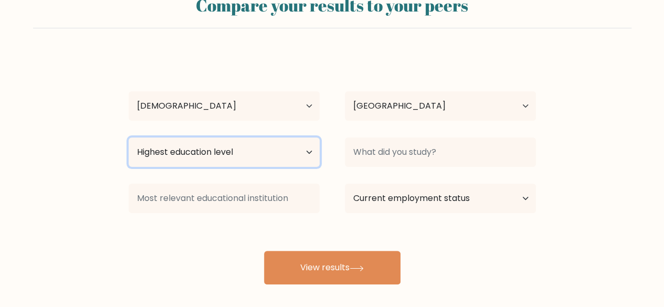
click at [235, 154] on select "Highest education level No schooling Primary Lower Secondary Upper Secondary Oc…" at bounding box center [224, 152] width 191 height 29
select select "bachelors_degree"
click at [129, 138] on select "Highest education level No schooling Primary Lower Secondary Upper Secondary Oc…" at bounding box center [224, 152] width 191 height 29
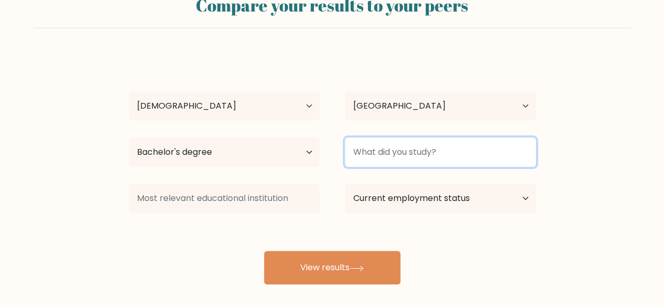
click at [425, 161] on input at bounding box center [440, 152] width 191 height 29
type input "B"
type input "M"
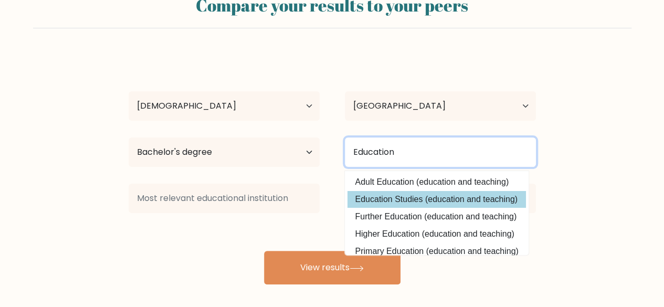
type input "Education"
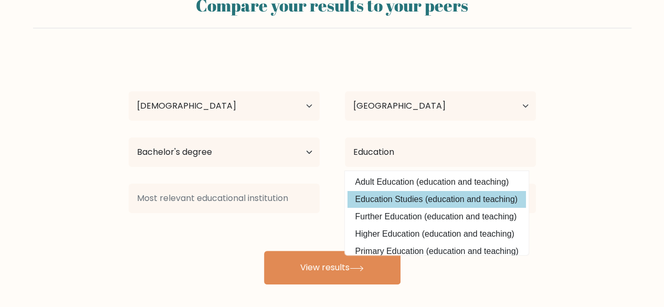
click at [408, 202] on div "Sarah Arabis Age Under 18 years old 18-24 years old 25-34 years old 35-44 years…" at bounding box center [332, 169] width 420 height 231
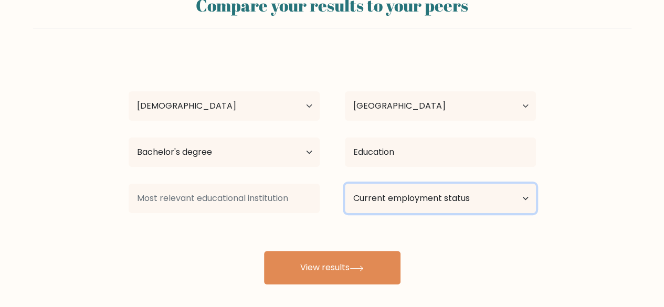
click at [365, 201] on select "Current employment status Employed Student Retired Other / prefer not to answer" at bounding box center [440, 198] width 191 height 29
select select "other"
click at [345, 184] on select "Current employment status Employed Student Retired Other / prefer not to answer" at bounding box center [440, 198] width 191 height 29
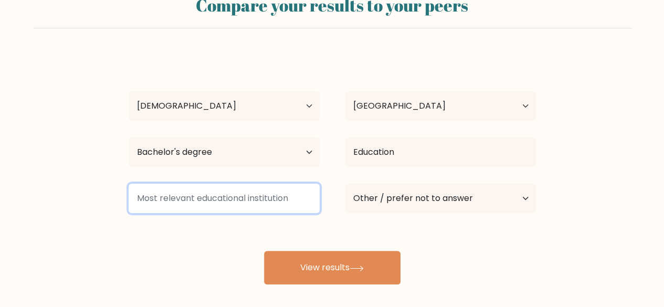
click at [266, 206] on input at bounding box center [224, 198] width 191 height 29
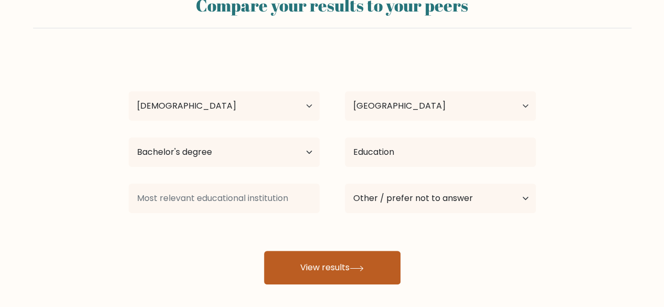
click at [311, 271] on button "View results" at bounding box center [332, 268] width 136 height 34
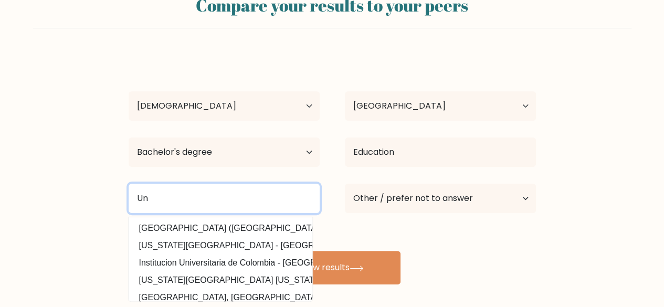
type input "U"
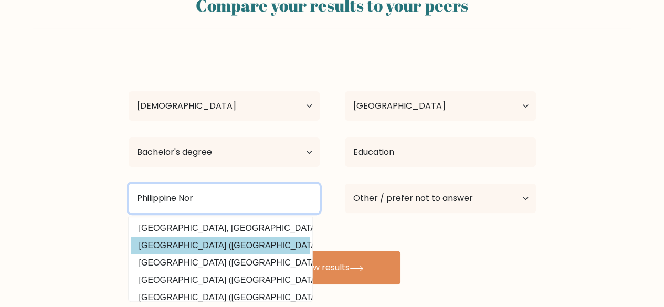
type input "Philippine Nor"
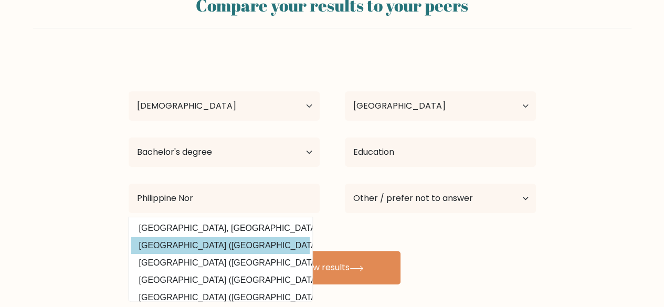
click at [260, 243] on div "Sarah Arabis Age Under 18 years old 18-24 years old 25-34 years old 35-44 years…" at bounding box center [332, 169] width 420 height 231
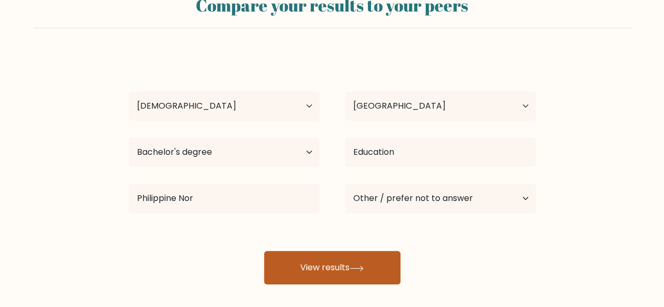
click at [283, 260] on button "View results" at bounding box center [332, 268] width 136 height 34
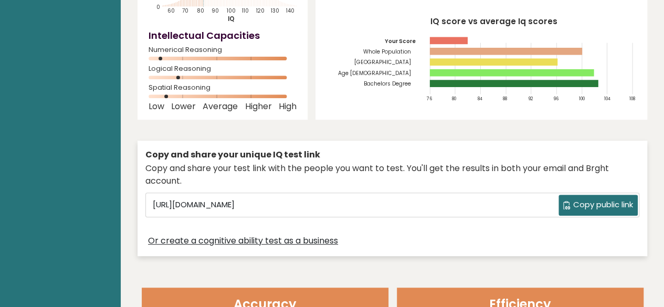
scroll to position [177, 0]
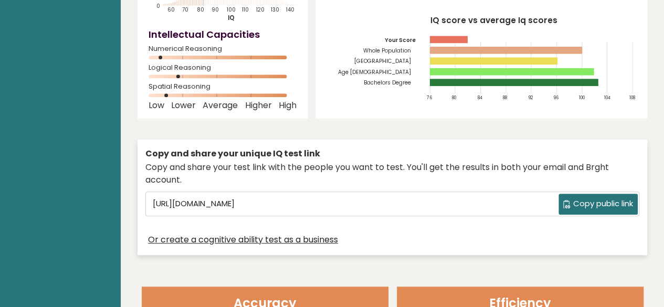
click at [566, 200] on icon at bounding box center [567, 204] width 8 height 8
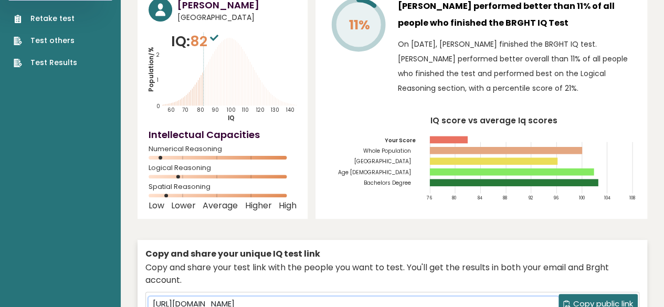
scroll to position [0, 0]
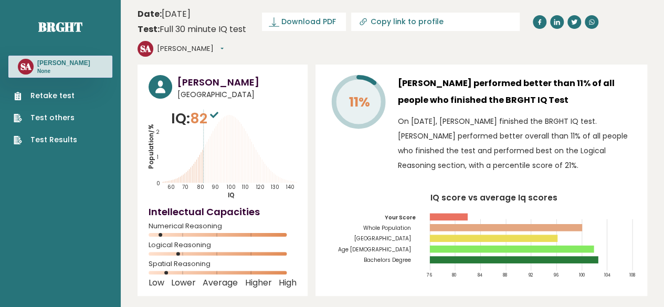
click at [316, 109] on div "11% [PERSON_NAME] performed better than 11% of all people who finished the BRGH…" at bounding box center [482, 181] width 332 height 232
click at [291, 15] on link "Download PDF" at bounding box center [304, 22] width 84 height 18
